Goal: Information Seeking & Learning: Learn about a topic

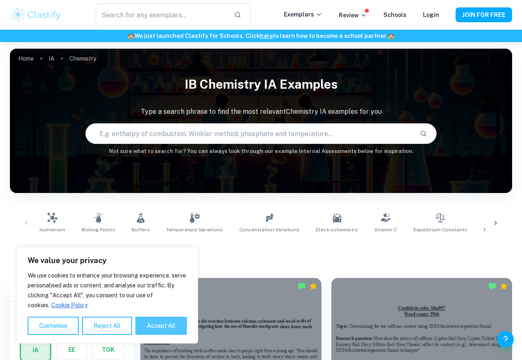
click at [161, 328] on button "Accept All" at bounding box center [161, 326] width 52 height 18
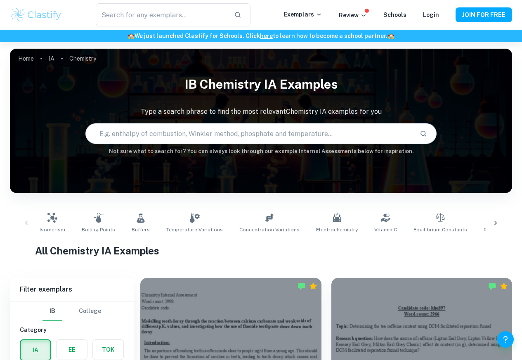
checkbox input "true"
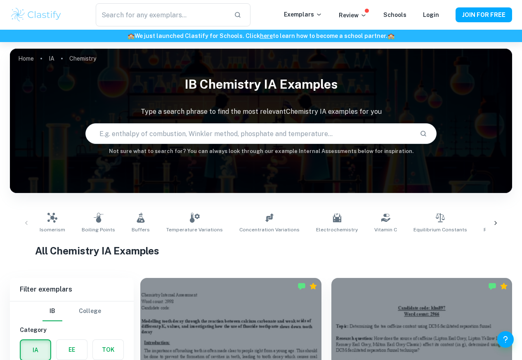
scroll to position [297, 0]
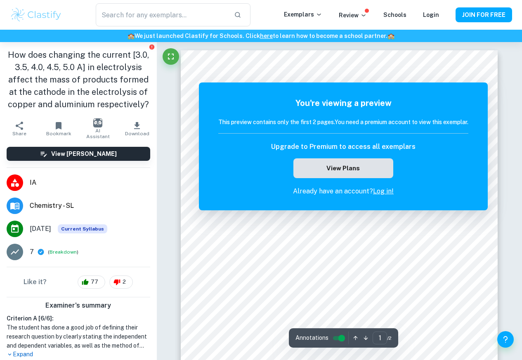
click at [310, 174] on button "View Plans" at bounding box center [343, 168] width 100 height 20
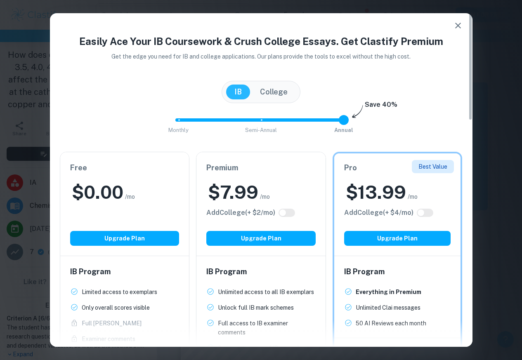
click at [459, 26] on icon "button" at bounding box center [458, 26] width 6 height 6
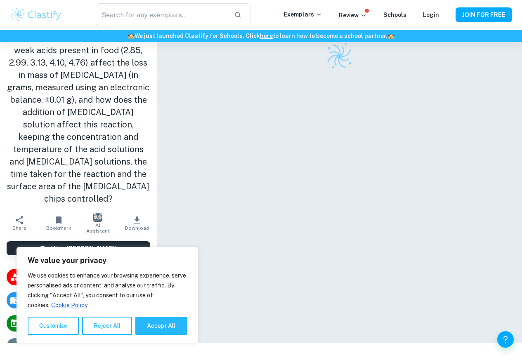
scroll to position [42, 0]
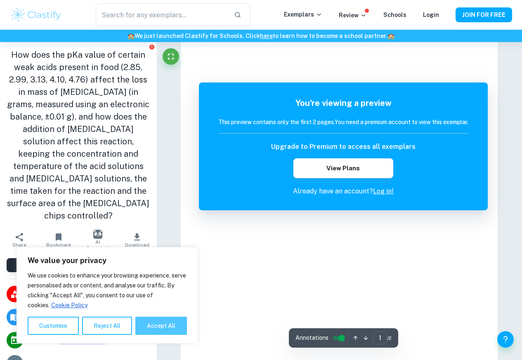
click at [157, 328] on button "Accept All" at bounding box center [161, 326] width 52 height 18
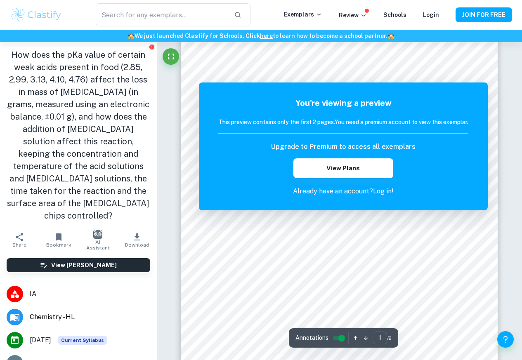
checkbox input "true"
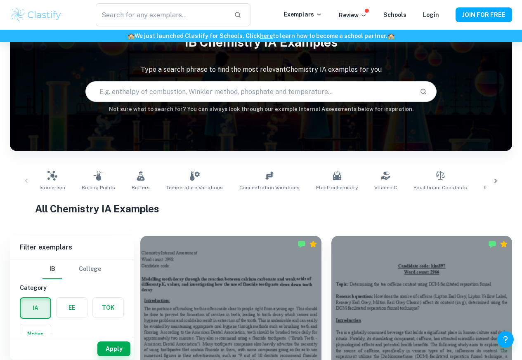
scroll to position [0, 0]
